Goal: Task Accomplishment & Management: Complete application form

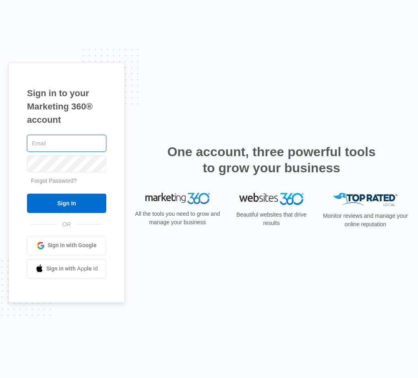
paste input "vancouver@mrrooters.ca:V24n6Oo80$!1@ra"
drag, startPoint x: 55, startPoint y: 144, endPoint x: 261, endPoint y: 146, distance: 205.8
click at [106, 146] on input "vancouver@mrrooters.ca:V24n6Oo80$!1@ra" at bounding box center [66, 143] width 79 height 17
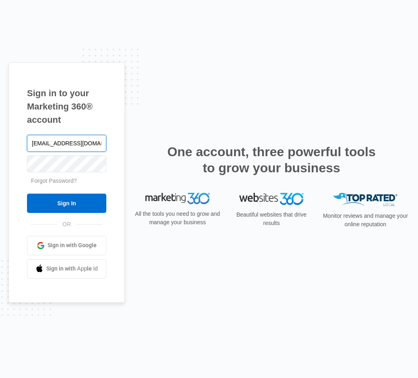
type input "vancouver@mrrooters.ca"
click at [27, 194] on input "Sign In" at bounding box center [66, 203] width 79 height 19
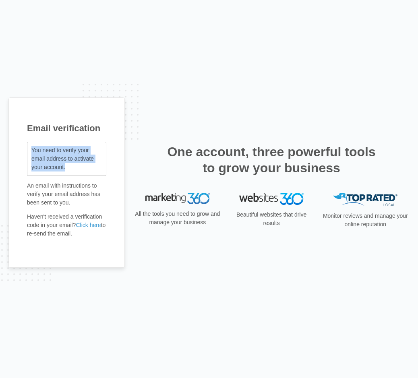
drag, startPoint x: 27, startPoint y: 154, endPoint x: 69, endPoint y: 164, distance: 43.1
click at [69, 164] on div "You need to verify your email address to activate your account." at bounding box center [66, 159] width 79 height 34
click at [75, 171] on div "You need to verify your email address to activate your account." at bounding box center [66, 159] width 79 height 34
drag, startPoint x: 56, startPoint y: 196, endPoint x: 83, endPoint y: 204, distance: 28.4
click at [83, 203] on p "An email with instructions to verify your email address has been sent to you." at bounding box center [66, 194] width 79 height 25
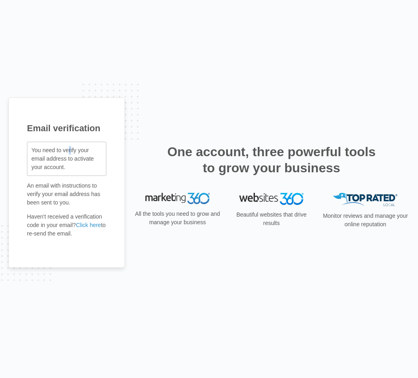
click at [69, 148] on span "You need to verify your email address to activate your account." at bounding box center [62, 158] width 62 height 23
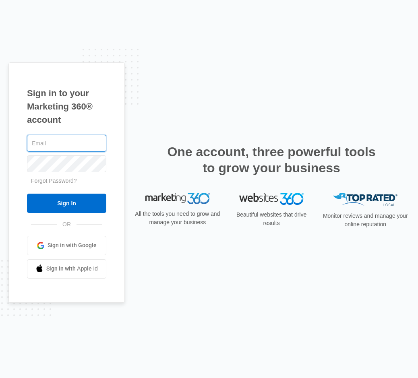
click at [42, 137] on input "text" at bounding box center [66, 143] width 79 height 17
paste input "[EMAIL_ADDRESS][DOMAIN_NAME]:Sh@mr0ck1"
drag, startPoint x: 72, startPoint y: 144, endPoint x: 205, endPoint y: 144, distance: 132.9
click at [106, 144] on input "sbcustomcycles@gmail.com:Sh@mr0ck1" at bounding box center [66, 143] width 79 height 17
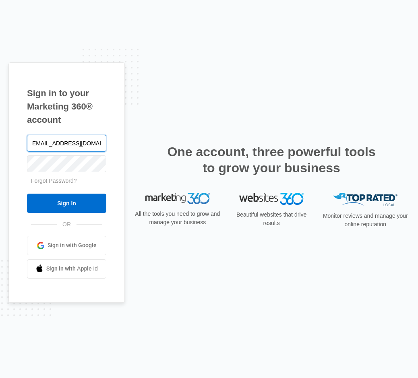
scroll to position [0, 0]
type input "sbcustomcycles@gmail.com"
click at [27, 194] on input "Sign In" at bounding box center [66, 203] width 79 height 19
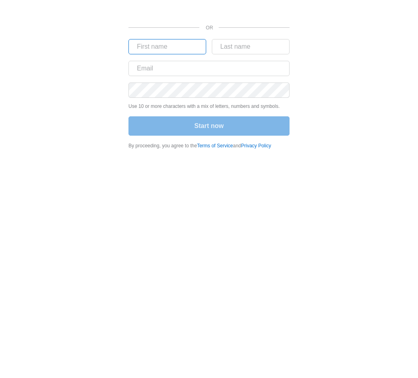
click at [182, 50] on input "text" at bounding box center [167, 46] width 78 height 15
type input "beh"
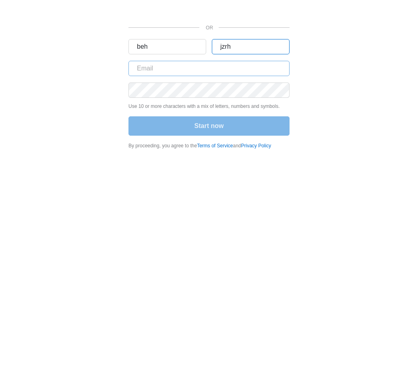
type input "jzrh"
drag, startPoint x: 219, startPoint y: 62, endPoint x: 284, endPoint y: 61, distance: 64.4
click at [219, 62] on input "text" at bounding box center [208, 68] width 161 height 15
paste input "[EMAIL_ADDRESS][DOMAIN_NAME]"
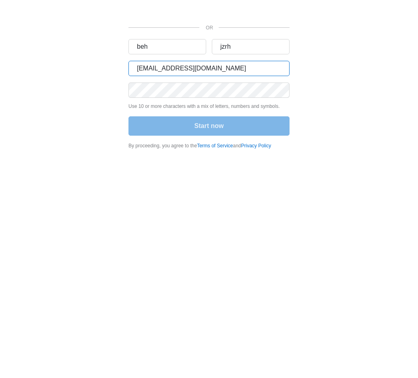
type input "[EMAIL_ADDRESS][DOMAIN_NAME]"
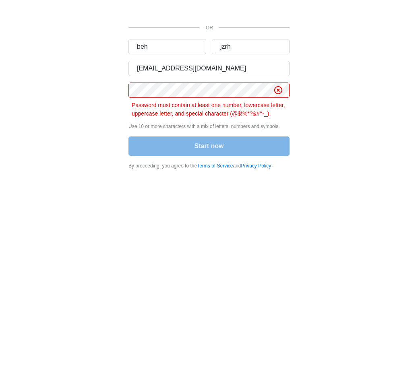
click at [209, 153] on div "Start now" at bounding box center [208, 146] width 161 height 21
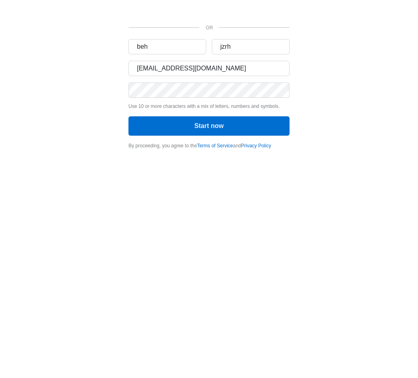
click at [216, 138] on div "OR beh jzrh ceo@dnsregistry.co.za Use 10 or more characters with a mix of lette…" at bounding box center [208, 74] width 161 height 149
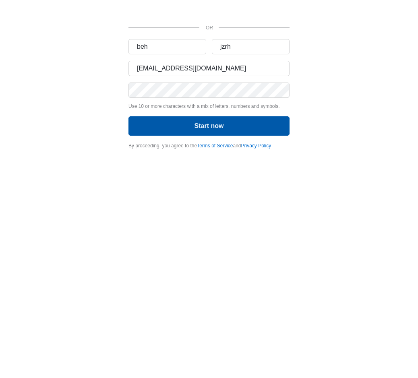
click at [249, 127] on button "Start now" at bounding box center [208, 125] width 161 height 19
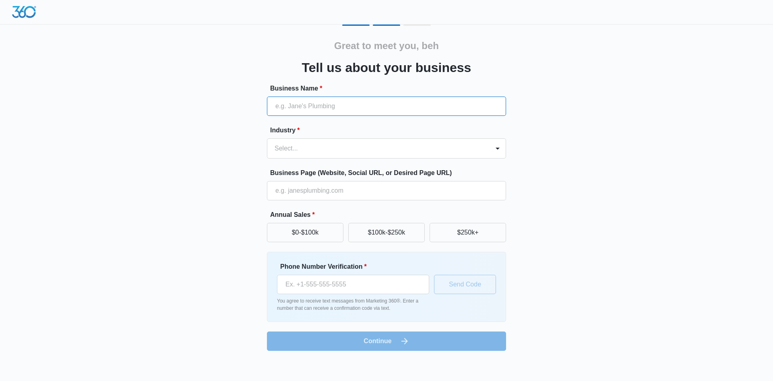
click at [335, 109] on input "Business Name *" at bounding box center [386, 106] width 239 height 19
type input "h"
type input "Last-Reminder"
drag, startPoint x: 405, startPoint y: 158, endPoint x: 410, endPoint y: 154, distance: 6.9
click at [405, 158] on div "Select..." at bounding box center [386, 149] width 239 height 20
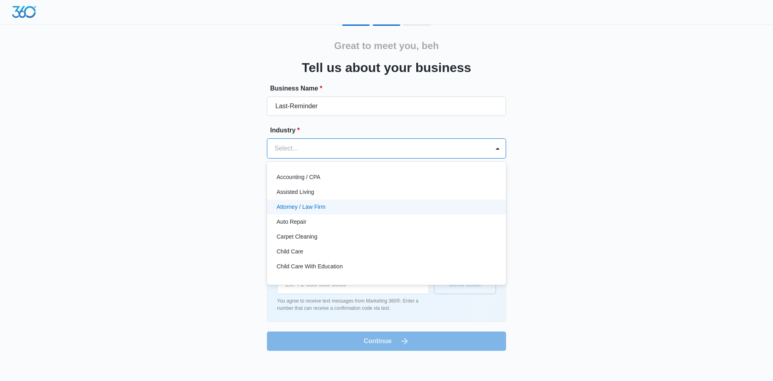
click at [392, 214] on div "Attorney / Law Firm" at bounding box center [386, 207] width 239 height 15
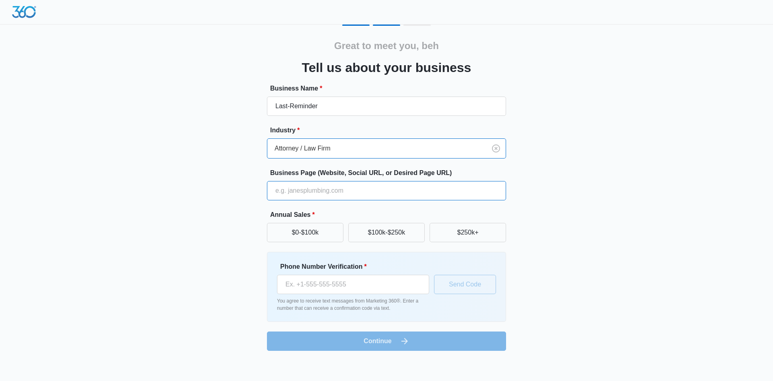
click at [326, 193] on input "Business Page (Website, Social URL, or Desired Page URL)" at bounding box center [386, 190] width 239 height 19
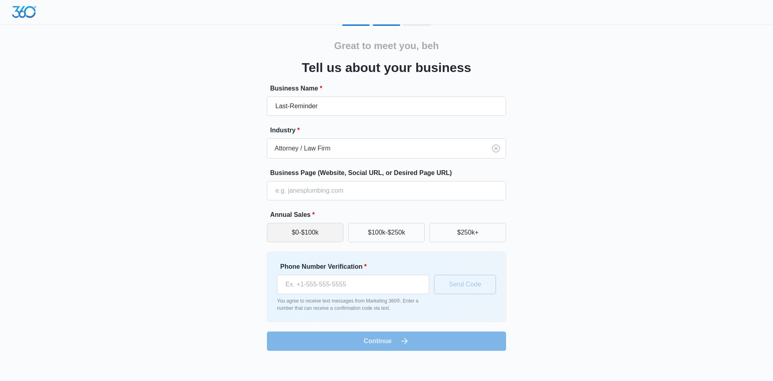
click at [304, 234] on button "$0-$100k" at bounding box center [305, 232] width 77 height 19
click at [350, 291] on input "Phone Number Verification *" at bounding box center [353, 284] width 152 height 19
click at [326, 289] on input "Phone Number Verification *" at bounding box center [353, 284] width 152 height 19
paste input "+358 45 73996054"
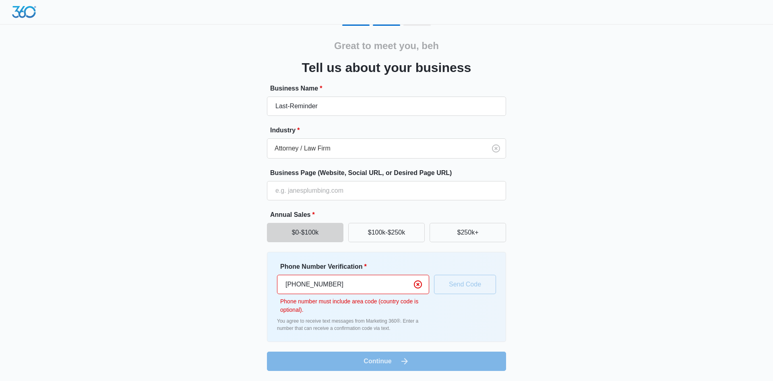
click at [313, 284] on input "+358 45 73996054" at bounding box center [353, 284] width 152 height 19
type input "+358 45 73996054"
click at [386, 314] on div "Phone Number Verification * +358 45 73996054 Phone number must include area cod…" at bounding box center [353, 297] width 152 height 70
click at [343, 308] on p "Phone number must include area code (country code is optional)." at bounding box center [354, 306] width 149 height 17
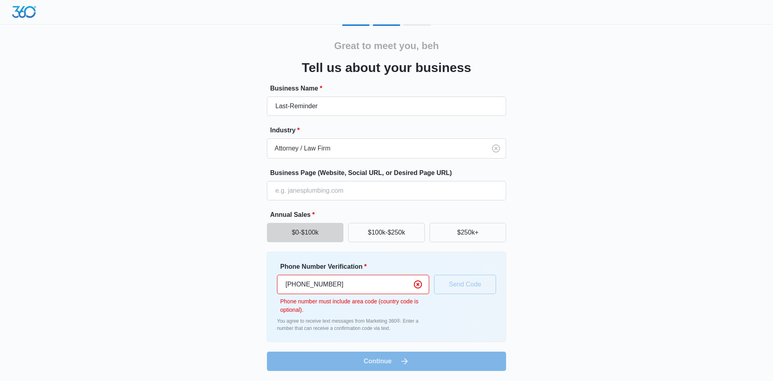
click at [343, 308] on p "Phone number must include area code (country code is optional)." at bounding box center [354, 306] width 149 height 17
drag, startPoint x: 290, startPoint y: 286, endPoint x: 281, endPoint y: 286, distance: 8.9
click at [281, 286] on input "+358 45 73996054" at bounding box center [353, 284] width 152 height 19
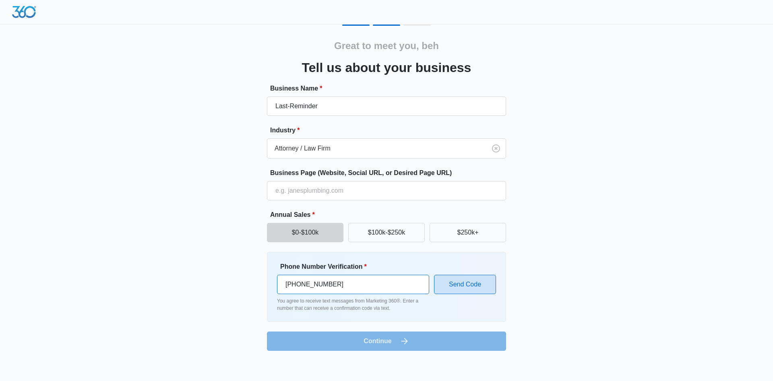
type input "+1 501 708 2343"
click at [493, 290] on button "Send Code" at bounding box center [465, 284] width 62 height 19
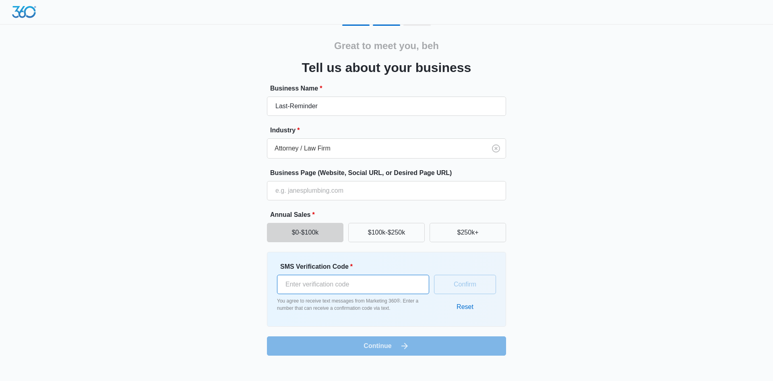
click at [322, 285] on input "SMS Verification Code *" at bounding box center [353, 284] width 152 height 19
type input "429920"
click at [467, 281] on button "Confirm" at bounding box center [465, 284] width 62 height 19
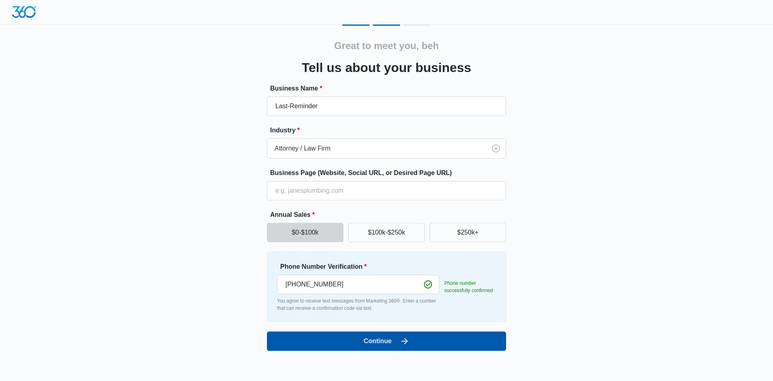
click at [378, 345] on button "Continue" at bounding box center [386, 341] width 239 height 19
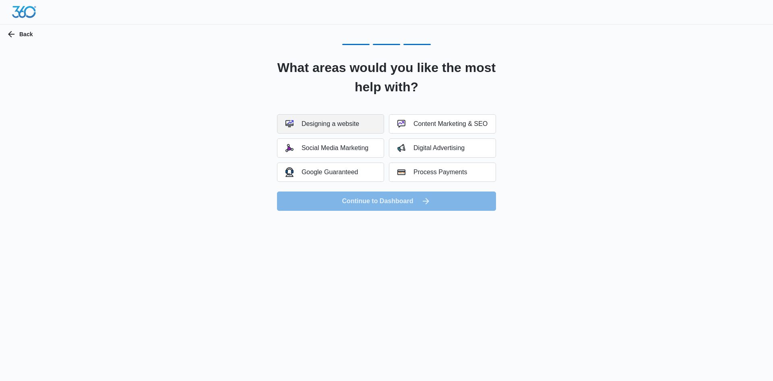
click at [308, 130] on button "Designing a website" at bounding box center [330, 123] width 107 height 19
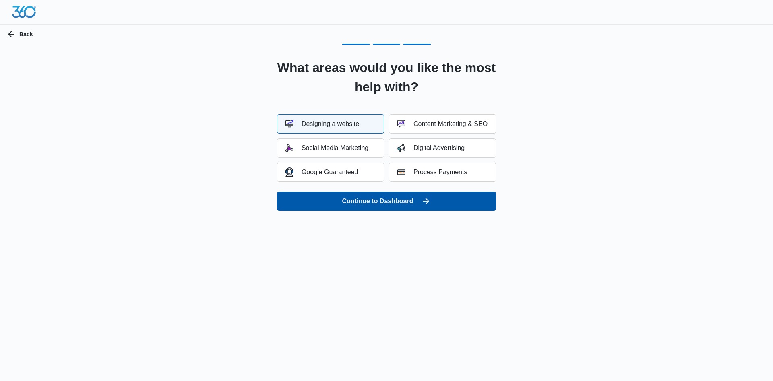
click at [355, 196] on button "Continue to Dashboard" at bounding box center [386, 201] width 219 height 19
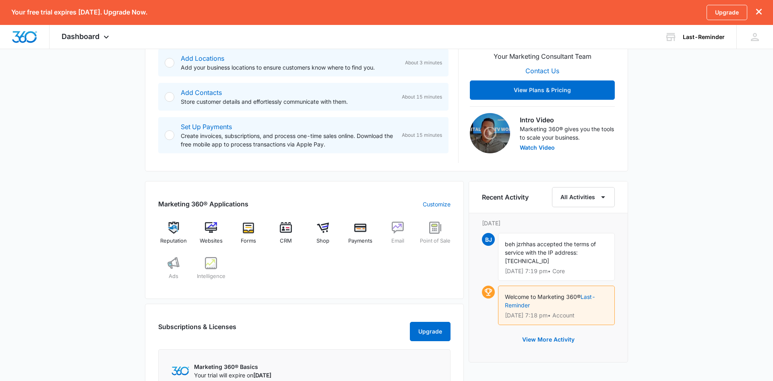
scroll to position [287, 0]
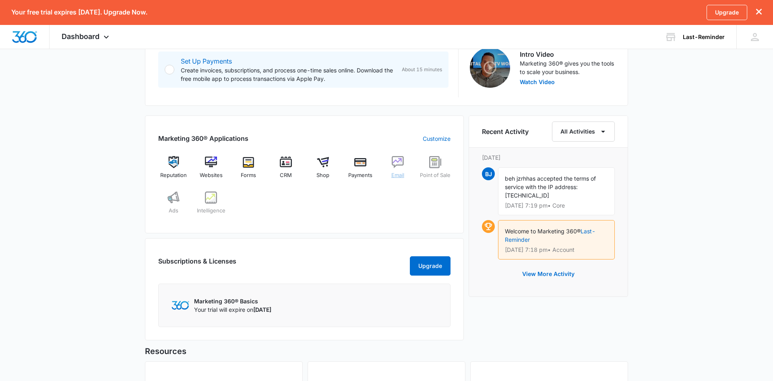
click at [399, 162] on img at bounding box center [398, 162] width 12 height 12
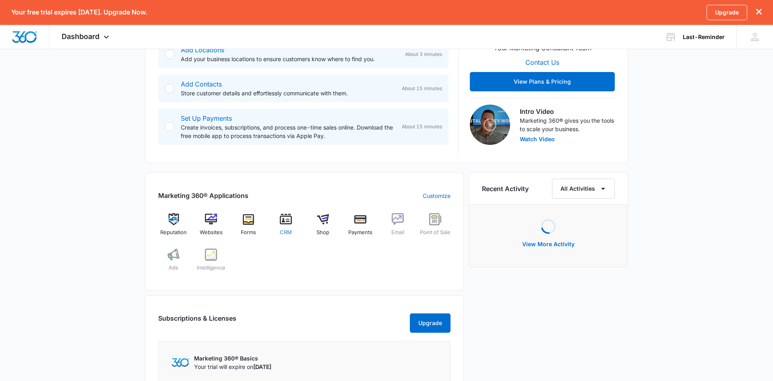
scroll to position [223, 0]
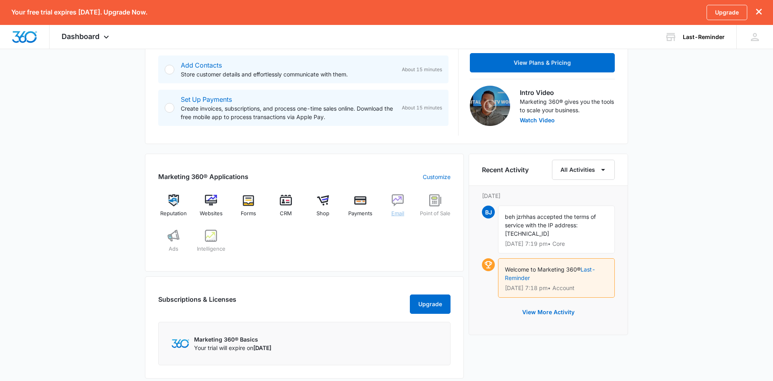
click at [398, 202] on img at bounding box center [398, 200] width 12 height 12
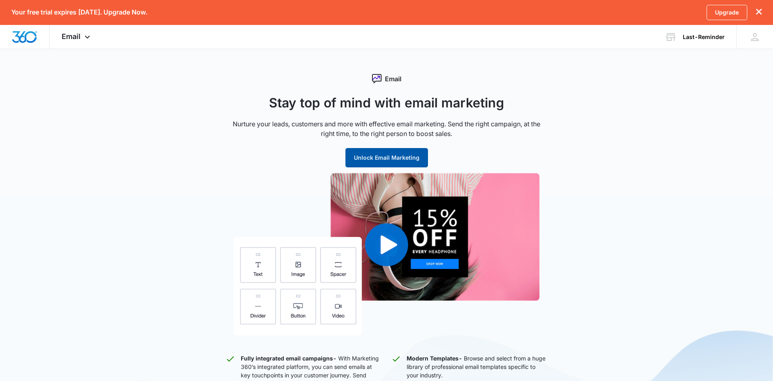
click at [377, 158] on button "Unlock Email Marketing" at bounding box center [386, 157] width 83 height 19
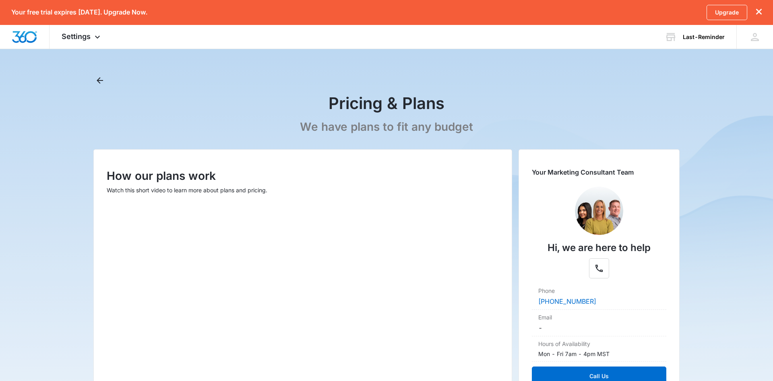
click at [395, 129] on p "We have plans to fit any budget" at bounding box center [386, 127] width 173 height 14
click at [93, 39] on icon at bounding box center [98, 39] width 10 height 10
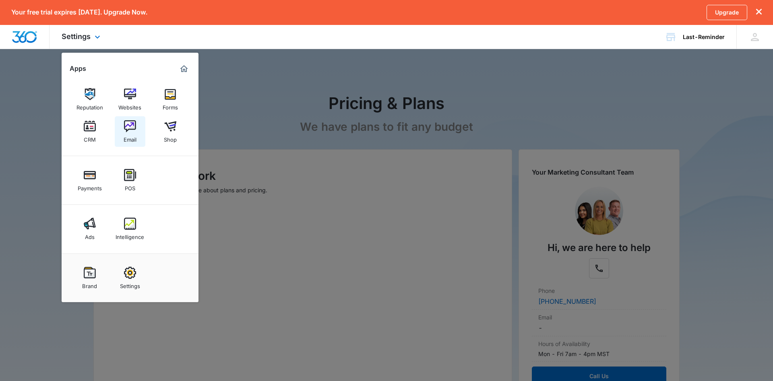
click at [137, 133] on link "Email" at bounding box center [130, 131] width 31 height 31
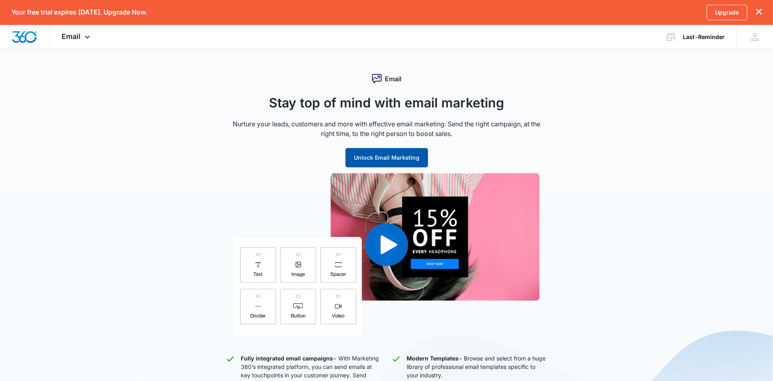
click at [358, 159] on button "Unlock Email Marketing" at bounding box center [386, 157] width 83 height 19
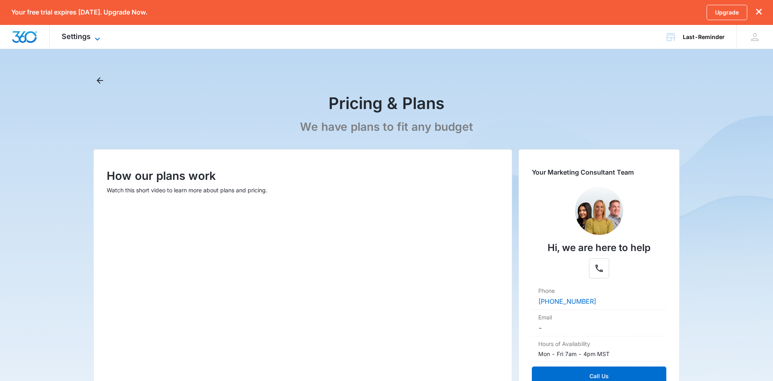
click at [79, 35] on span "Settings" at bounding box center [76, 36] width 29 height 8
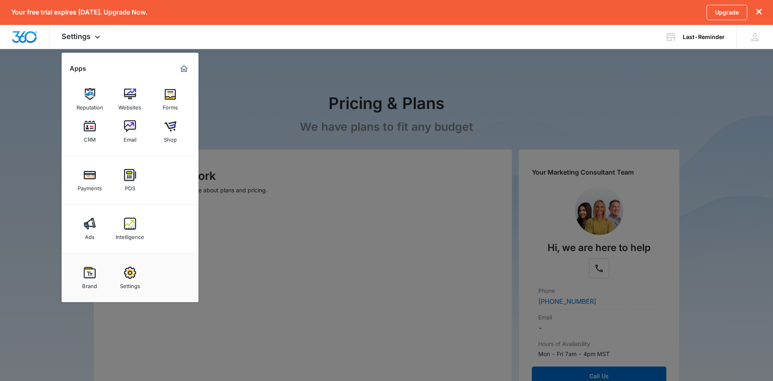
drag, startPoint x: 90, startPoint y: 132, endPoint x: 117, endPoint y: 141, distance: 28.4
click at [90, 132] on link "CRM" at bounding box center [89, 131] width 31 height 31
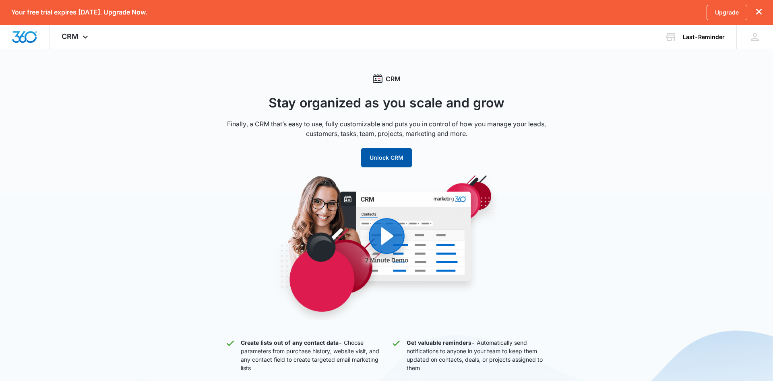
click at [391, 157] on button "Unlock CRM" at bounding box center [386, 157] width 51 height 19
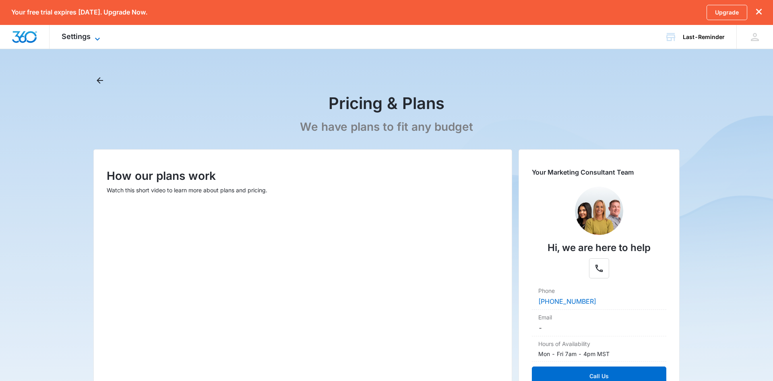
click at [89, 34] on span "Settings" at bounding box center [76, 36] width 29 height 8
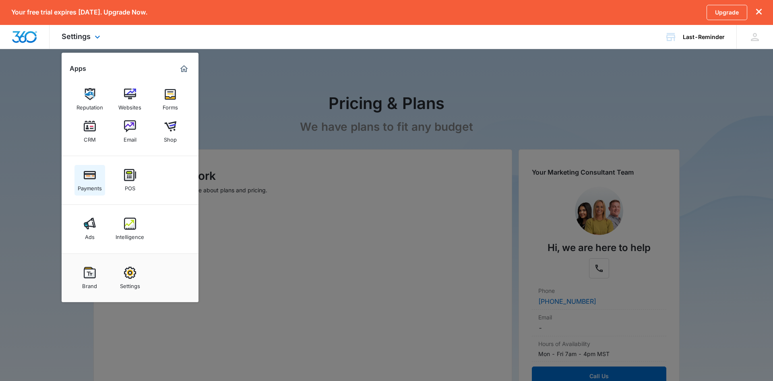
click at [88, 179] on img at bounding box center [90, 175] width 12 height 12
